Goal: Find contact information: Find contact information

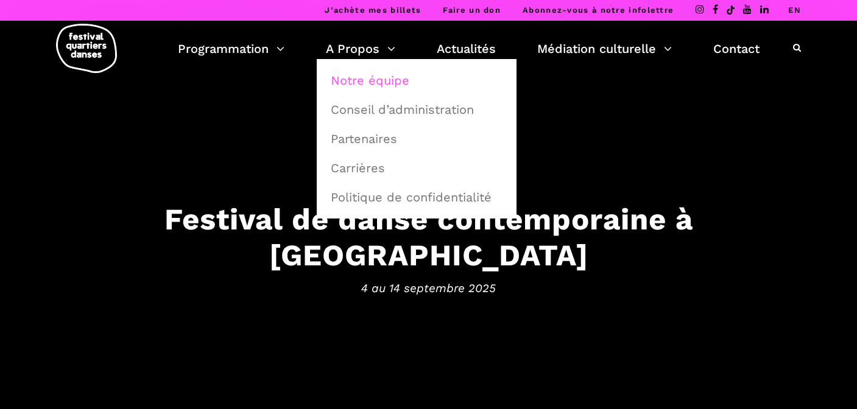
click at [372, 80] on link "Notre équipe" at bounding box center [416, 80] width 186 height 28
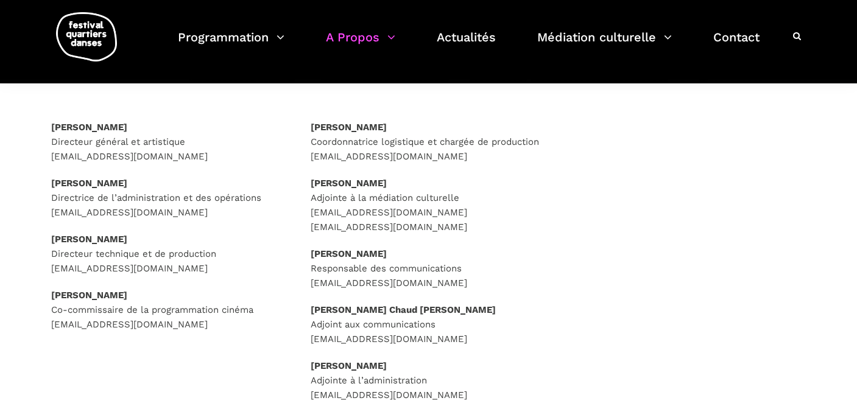
scroll to position [170, 0]
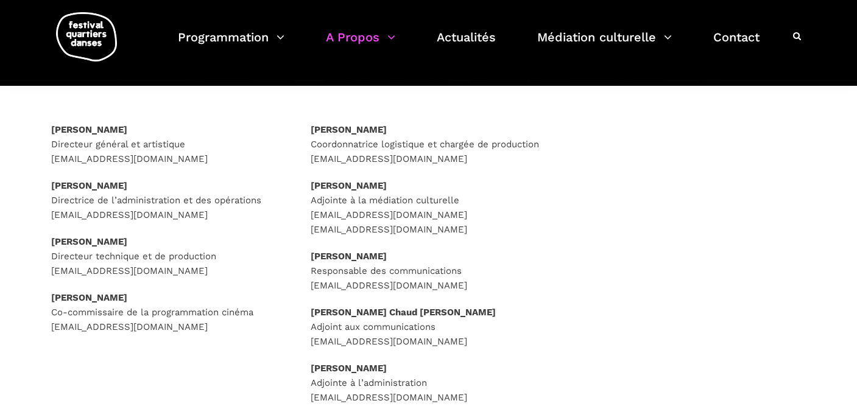
drag, startPoint x: 154, startPoint y: 130, endPoint x: 111, endPoint y: 131, distance: 43.2
click at [111, 131] on p "[PERSON_NAME] Directeur général et artistique [EMAIL_ADDRESS][DOMAIN_NAME]" at bounding box center [169, 144] width 236 height 44
copy strong "[PERSON_NAME]"
drag, startPoint x: 192, startPoint y: 160, endPoint x: 53, endPoint y: 160, distance: 138.8
click at [53, 160] on p "[PERSON_NAME] Directeur général et artistique [EMAIL_ADDRESS][DOMAIN_NAME]" at bounding box center [169, 144] width 236 height 44
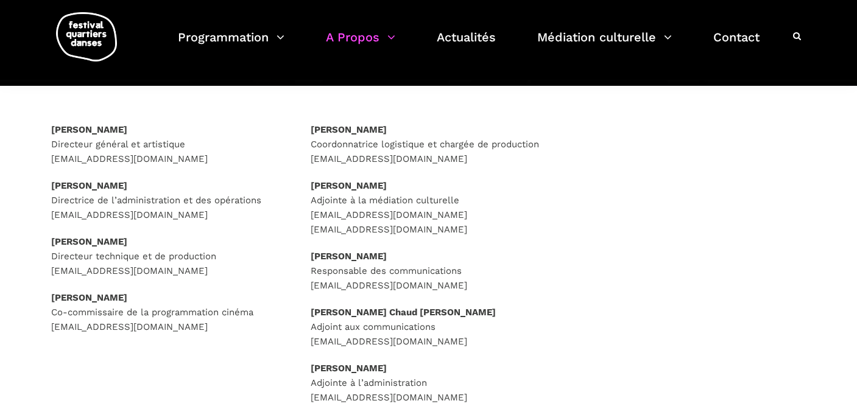
copy p "[EMAIL_ADDRESS][DOMAIN_NAME]"
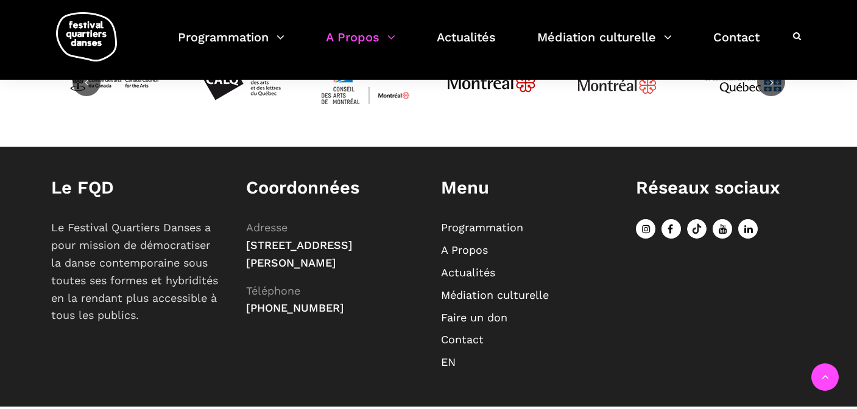
scroll to position [942, 0]
